Goal: Use online tool/utility: Utilize a website feature to perform a specific function

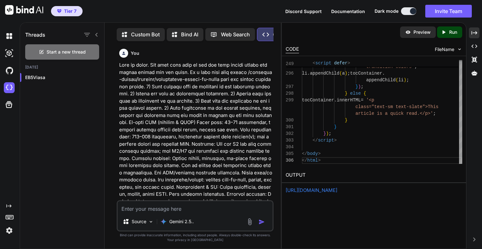
click at [180, 205] on textarea at bounding box center [195, 206] width 155 height 11
paste textarea "<!DOCTYPE html> <html lang="en" class="scroll-smooth"> <head> <meta charset="UT…"
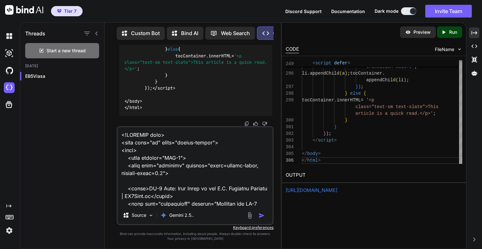
paste textarea "<!-- 5. Learning Center CTA Section -->"
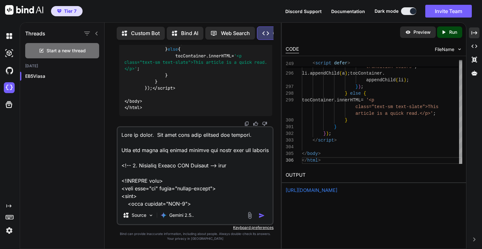
paste textarea "[URL][DOMAIN_NAME]"
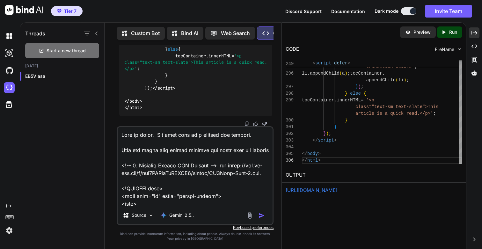
type textarea "This is great. Now lets make some uplifts and updates. From the below code plea…"
click at [263, 217] on img "button" at bounding box center [262, 215] width 6 height 6
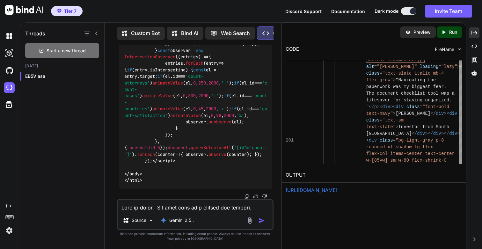
scroll to position [143438, 0]
click at [454, 36] on div "Created with Pixso. Run" at bounding box center [449, 31] width 25 height 11
click at [317, 192] on link "[URL][DOMAIN_NAME]" at bounding box center [312, 190] width 52 height 6
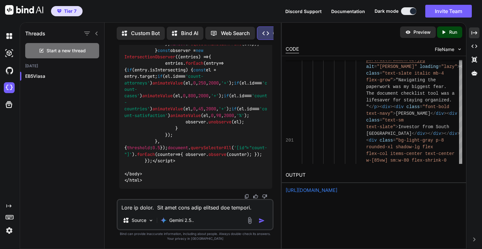
click at [191, 208] on textarea at bounding box center [195, 205] width 155 height 11
paste textarea "[URL][DOMAIN_NAME]"
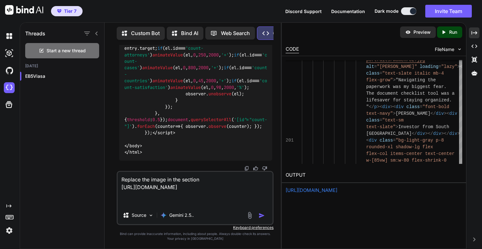
paste textarea "<!-- 6. Tools CTA Section -->"
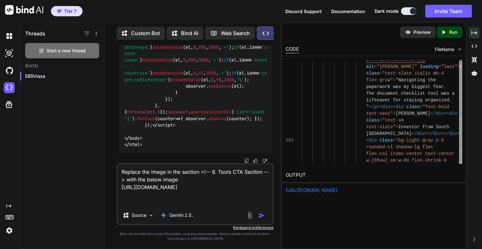
type textarea "Replace the image in the section <!-- 6. Tools CTA Section --> with the below i…"
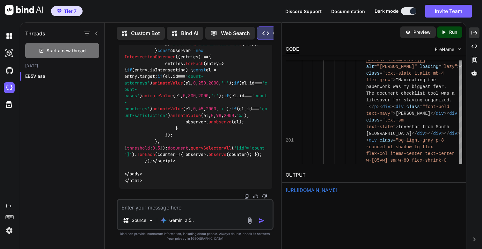
scroll to position [149776, 0]
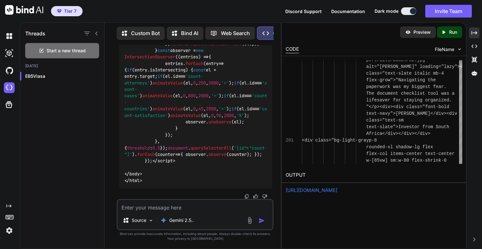
click at [451, 33] on p "Run" at bounding box center [454, 32] width 8 height 6
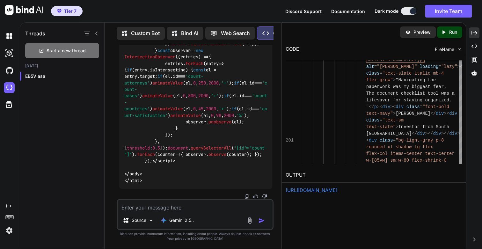
click at [338, 188] on link "[URL][DOMAIN_NAME]" at bounding box center [312, 190] width 52 height 6
